Goal: Task Accomplishment & Management: Use online tool/utility

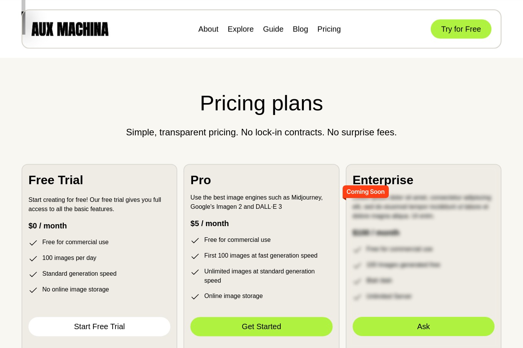
scroll to position [1928, 0]
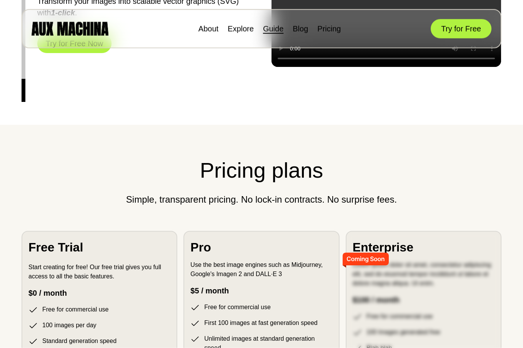
click at [274, 30] on link "Guide" at bounding box center [273, 29] width 20 height 8
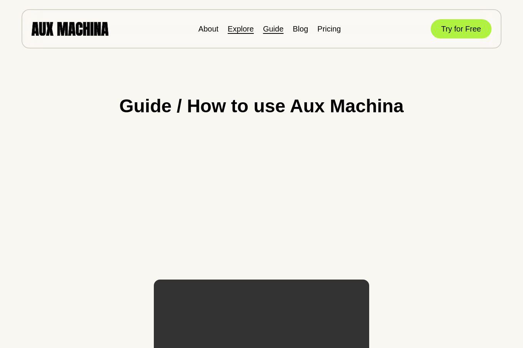
click at [247, 30] on link "Explore" at bounding box center [241, 29] width 26 height 8
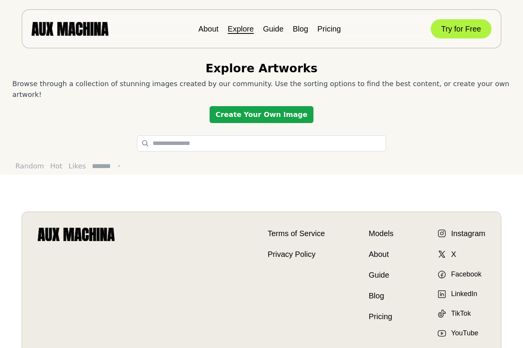
click at [241, 106] on link "Create Your Own Image" at bounding box center [262, 114] width 104 height 17
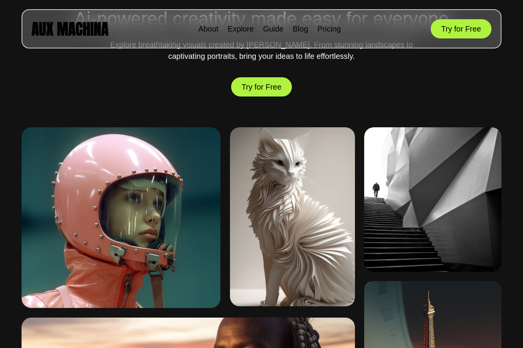
scroll to position [235, 0]
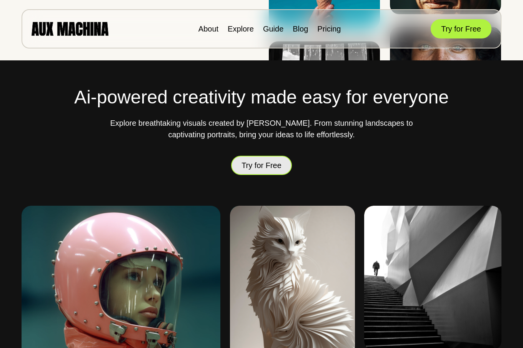
click at [266, 167] on button "Try for Free" at bounding box center [261, 165] width 61 height 22
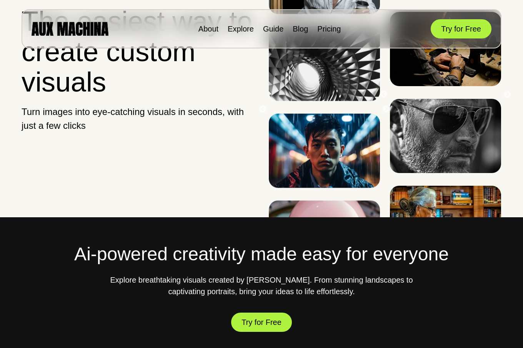
scroll to position [0, 0]
